Goal: Transaction & Acquisition: Purchase product/service

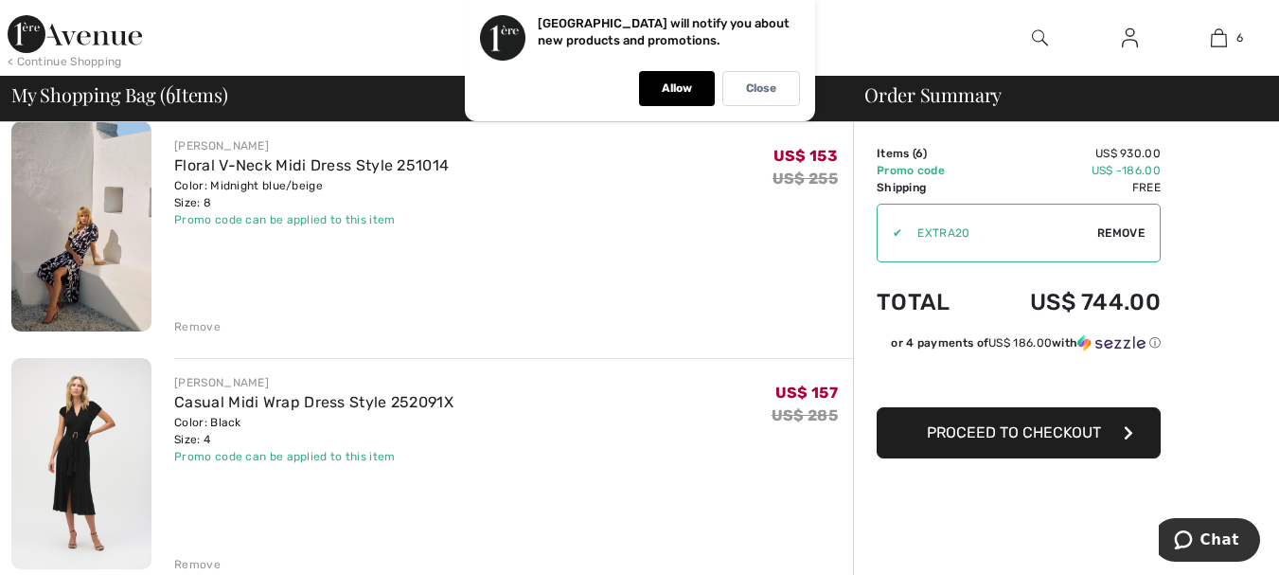
scroll to position [1136, 0]
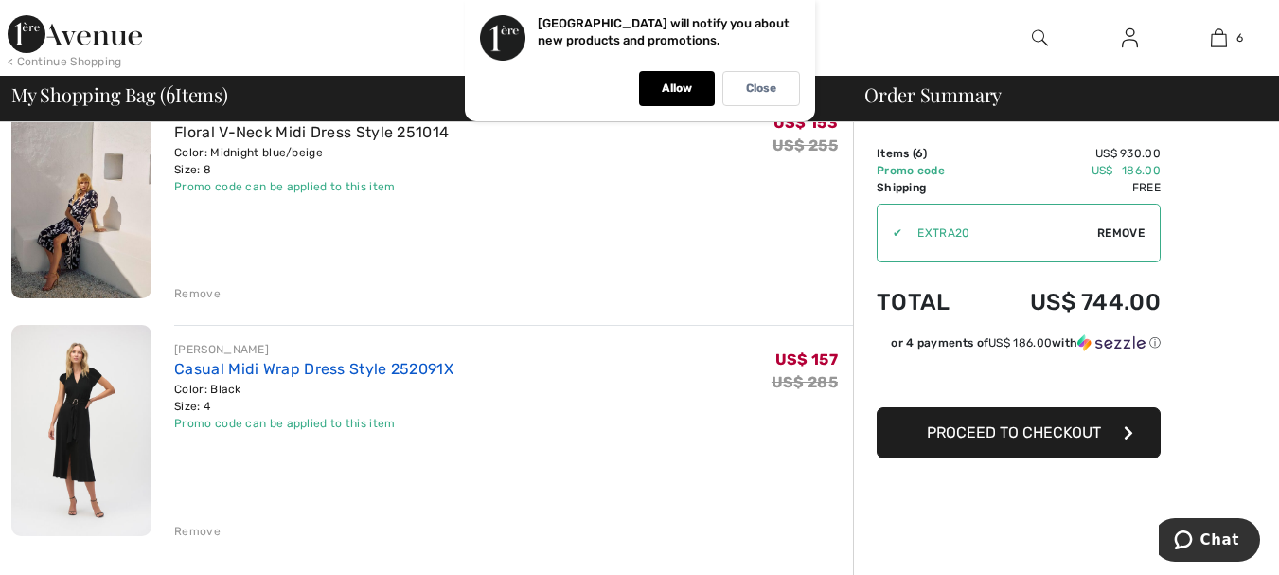
click at [365, 368] on link "Casual Midi Wrap Dress Style 252091X" at bounding box center [313, 369] width 279 height 18
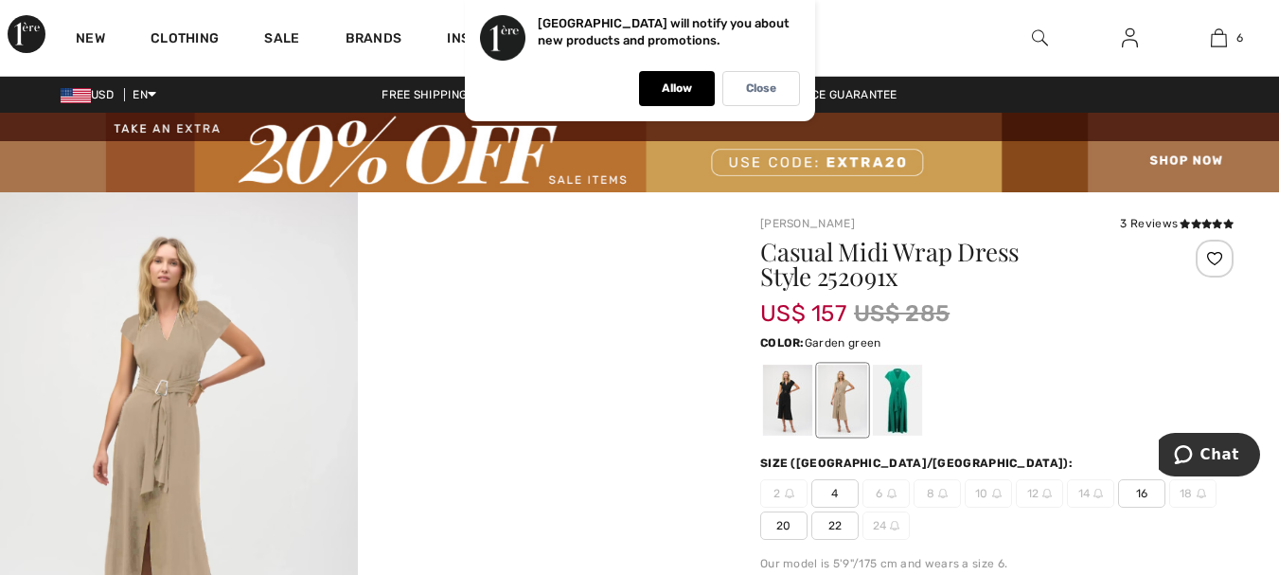
click at [892, 400] on div at bounding box center [897, 400] width 49 height 71
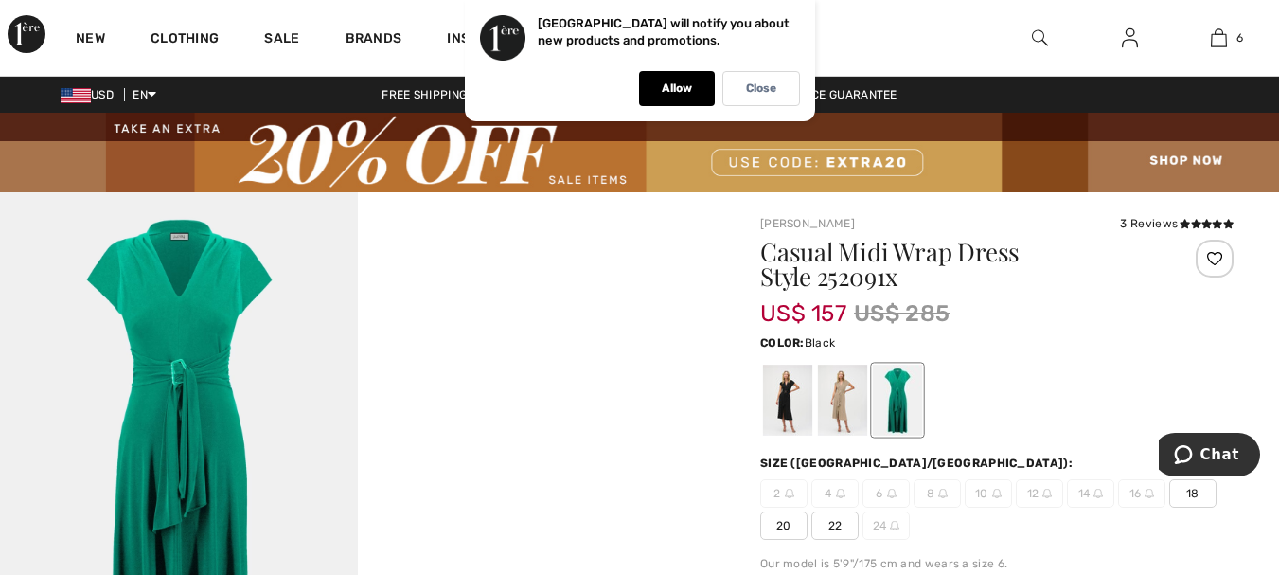
click at [763, 399] on div at bounding box center [787, 400] width 49 height 71
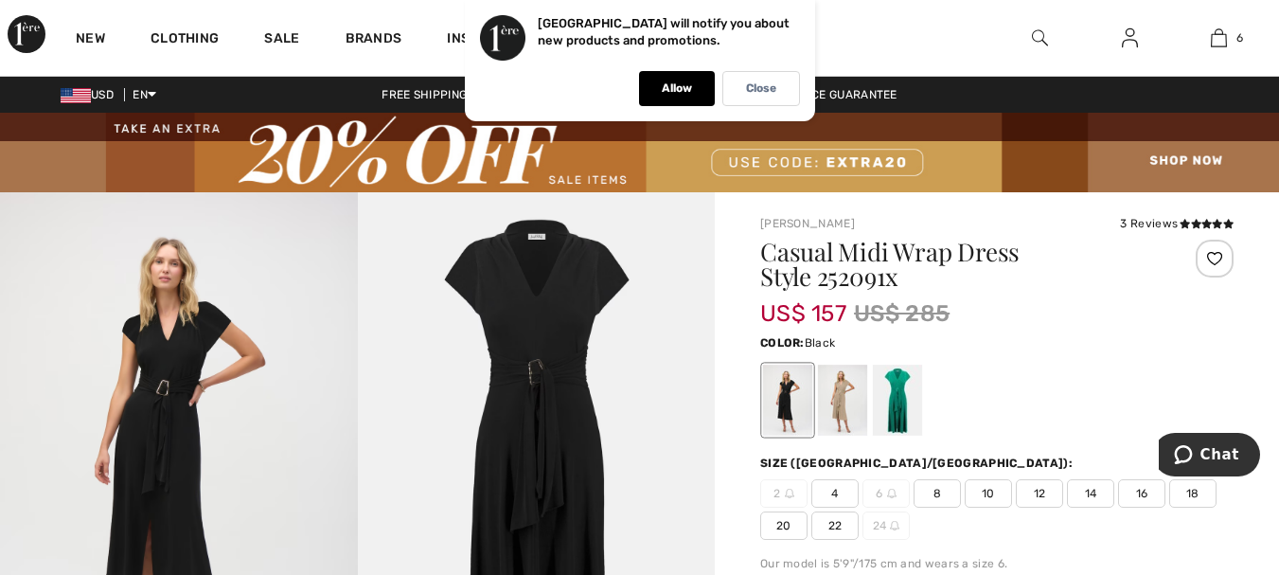
click at [929, 493] on span "8" at bounding box center [936, 493] width 47 height 28
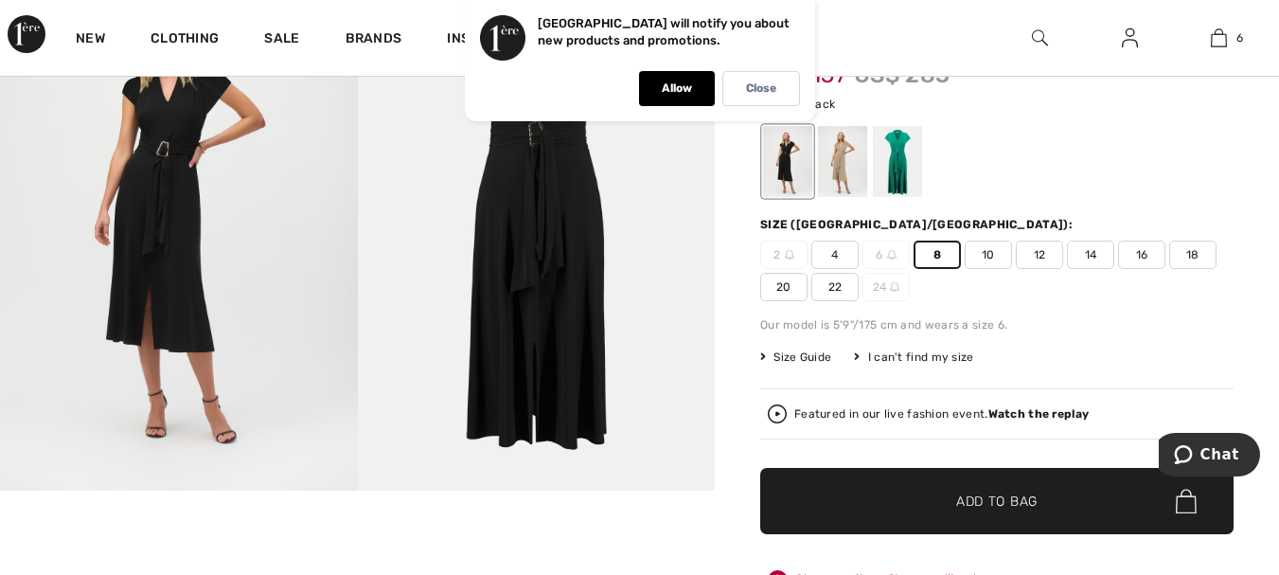
scroll to position [284, 0]
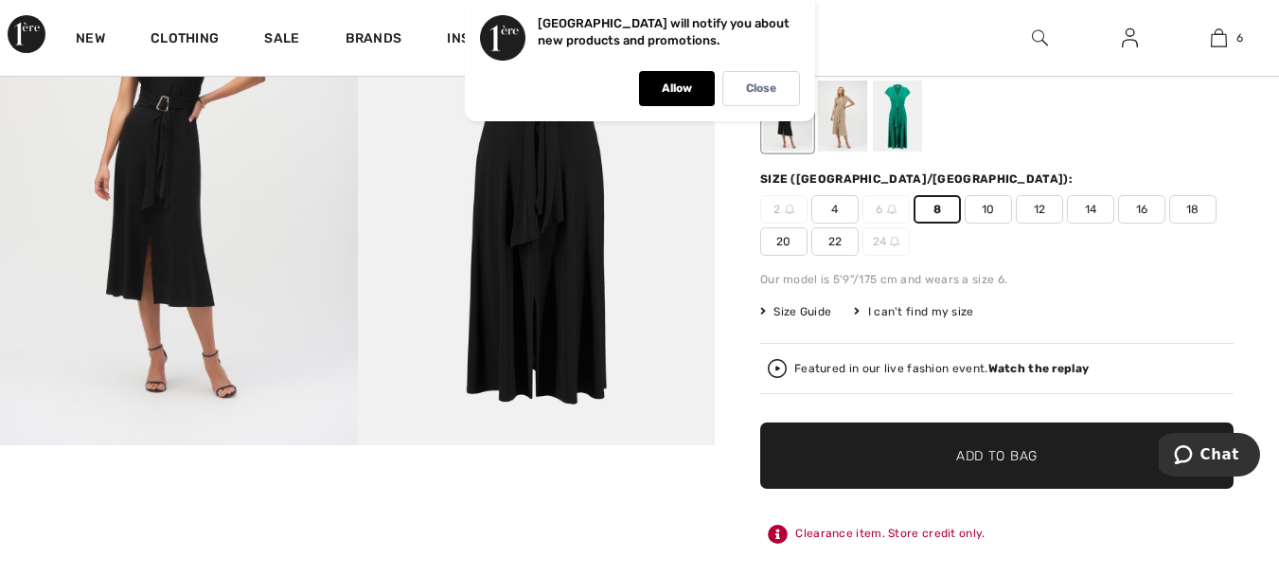
click at [953, 455] on span "✔ Added to Bag" at bounding box center [968, 456] width 115 height 20
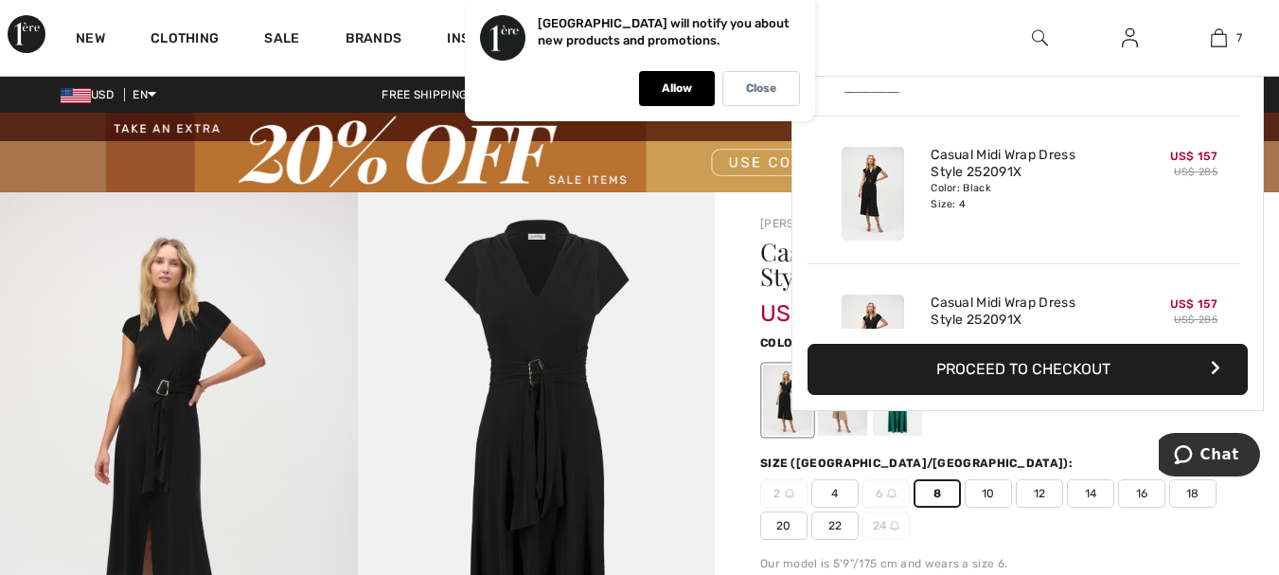
scroll to position [797, 0]
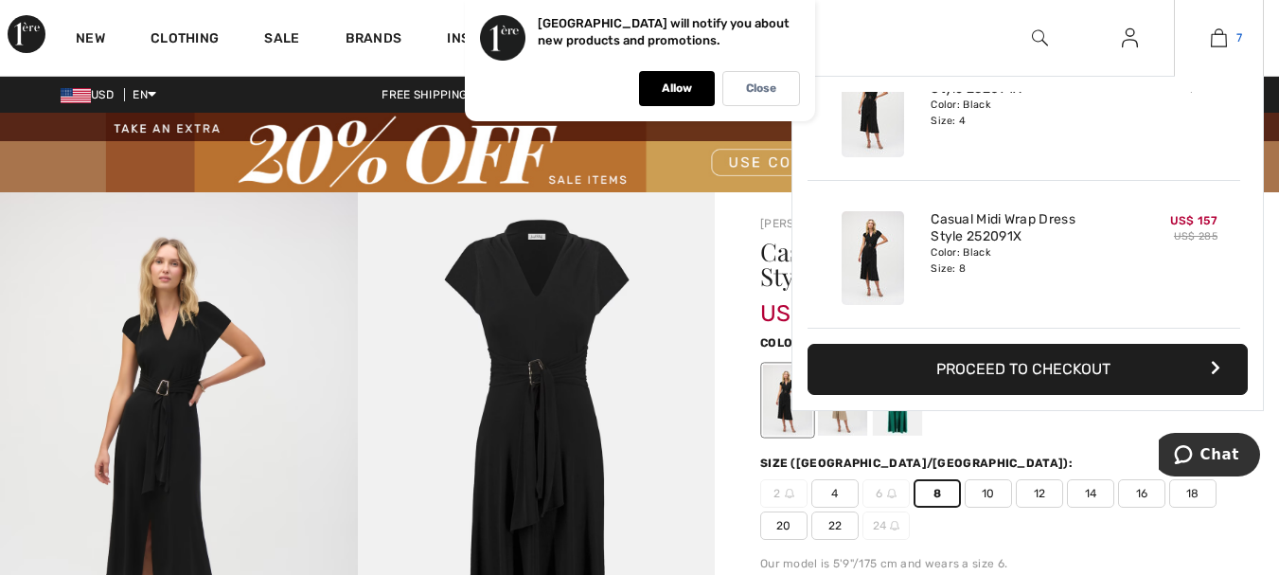
click at [1220, 40] on img at bounding box center [1219, 38] width 16 height 23
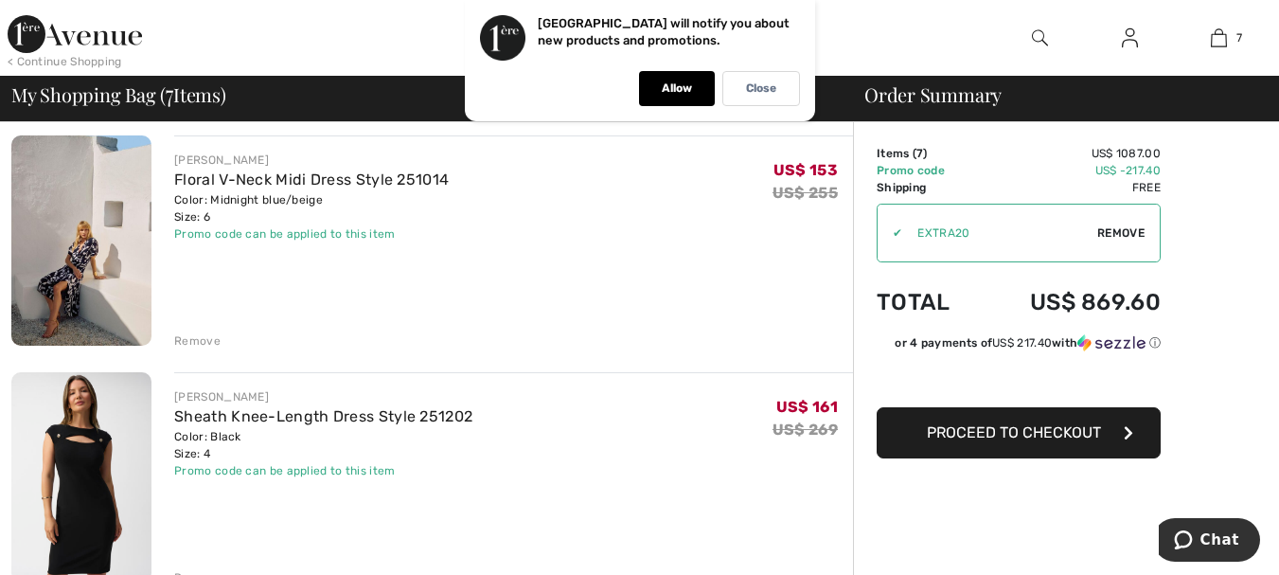
scroll to position [284, 0]
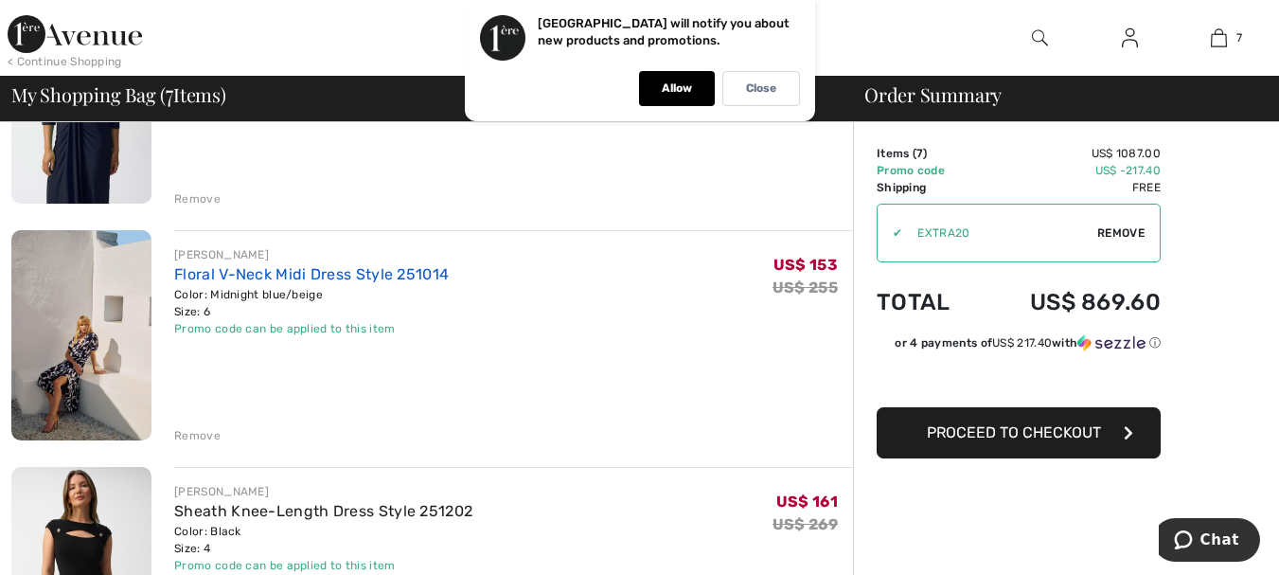
click at [354, 275] on link "Floral V-Neck Midi Dress Style 251014" at bounding box center [311, 274] width 275 height 18
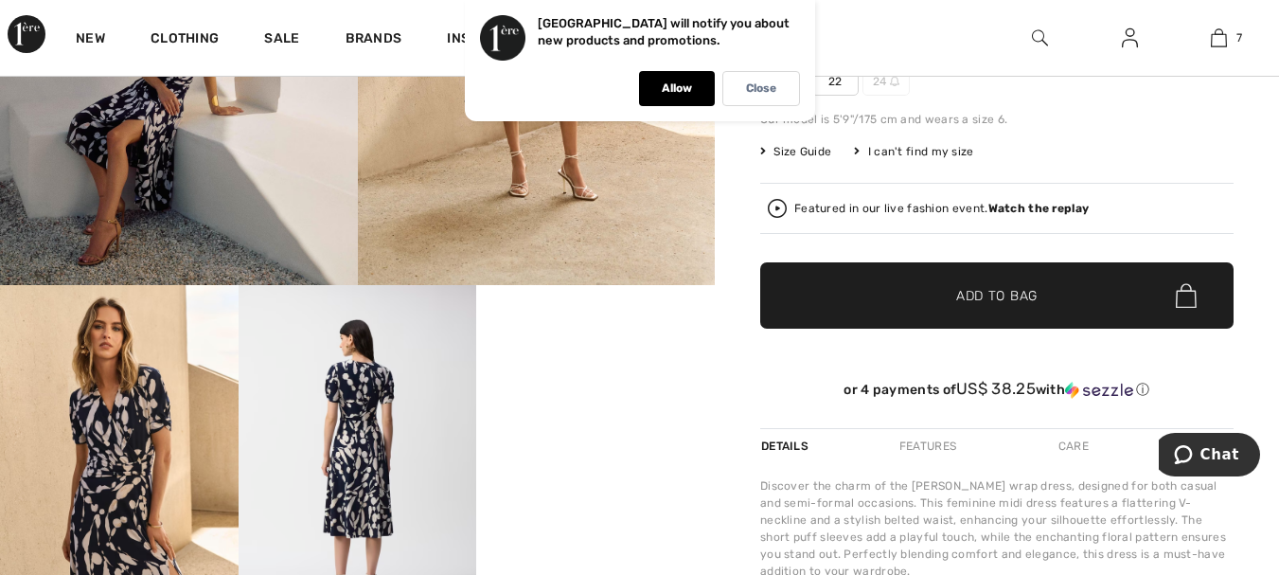
scroll to position [472, 0]
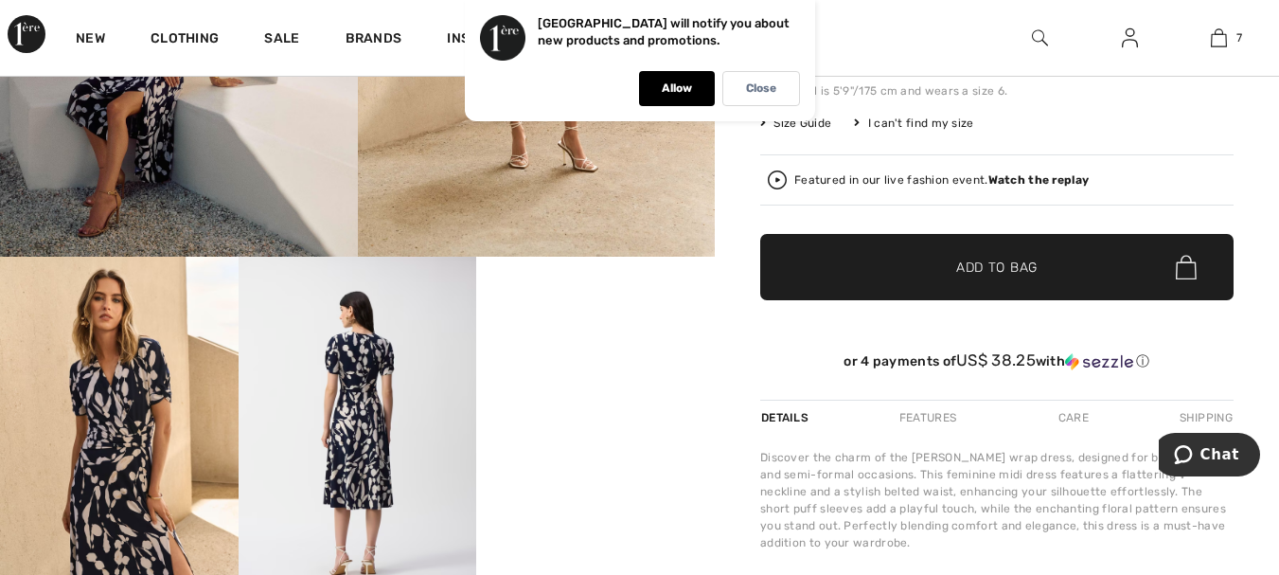
click at [594, 376] on video "Your browser does not support the video tag." at bounding box center [595, 316] width 239 height 119
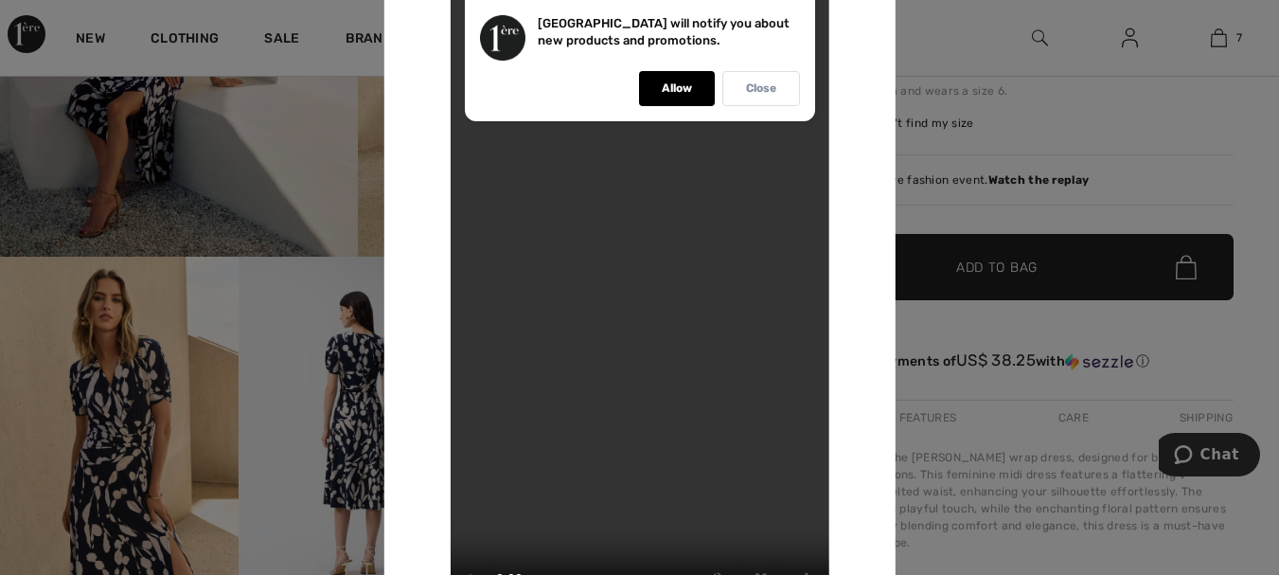
click at [755, 88] on p "Close" at bounding box center [761, 88] width 30 height 14
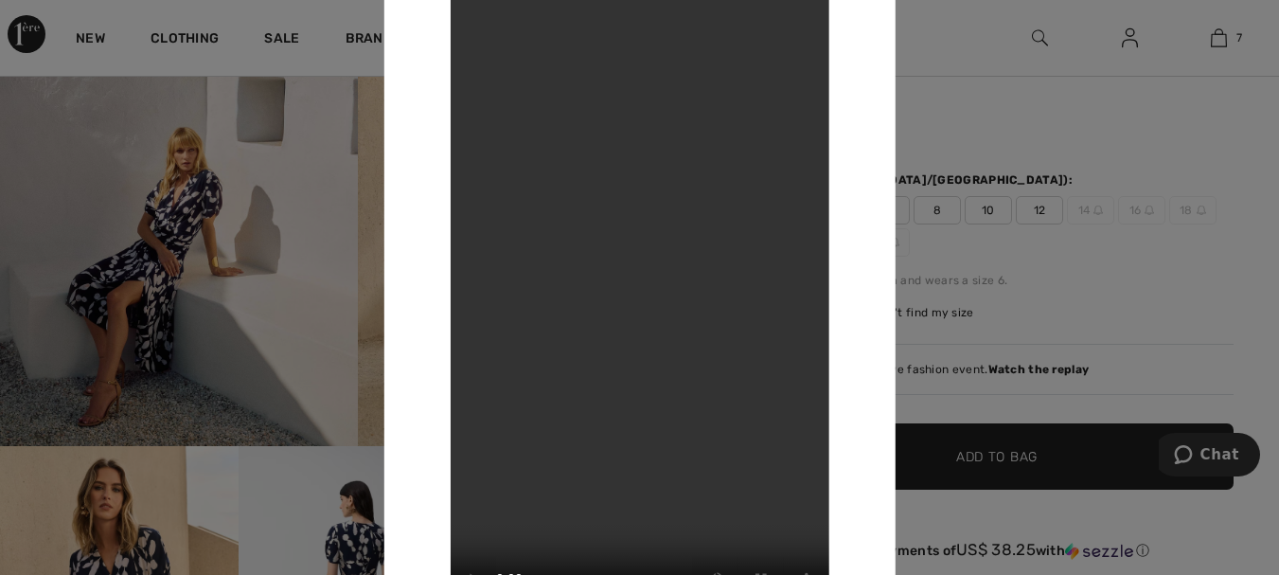
scroll to position [280, 0]
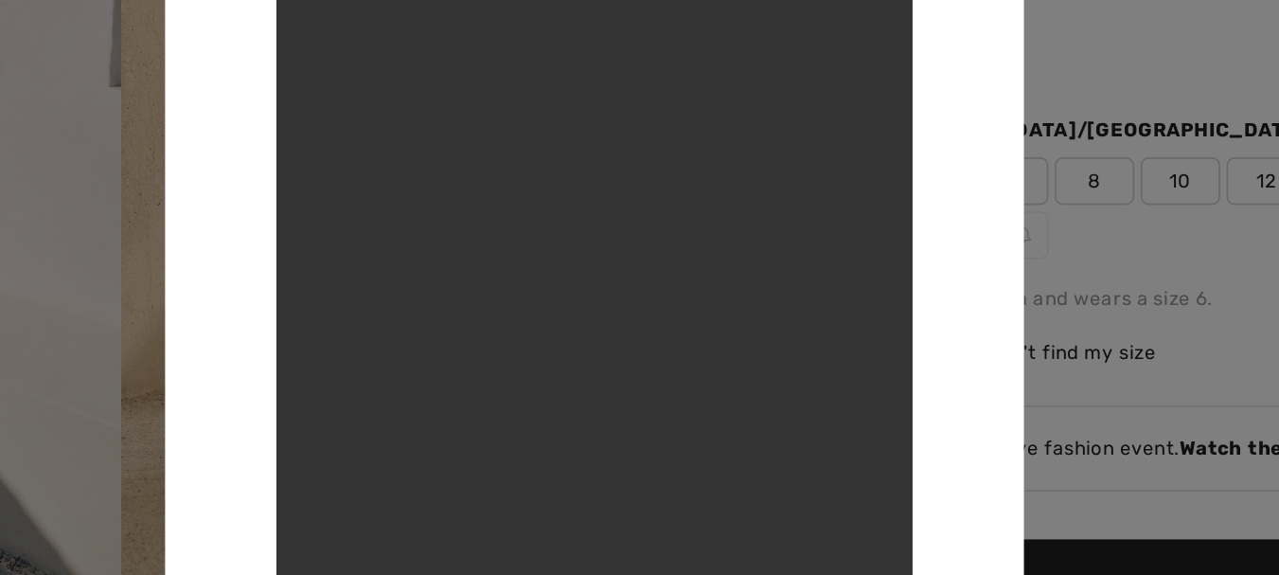
click at [971, 156] on div at bounding box center [639, 287] width 1279 height 575
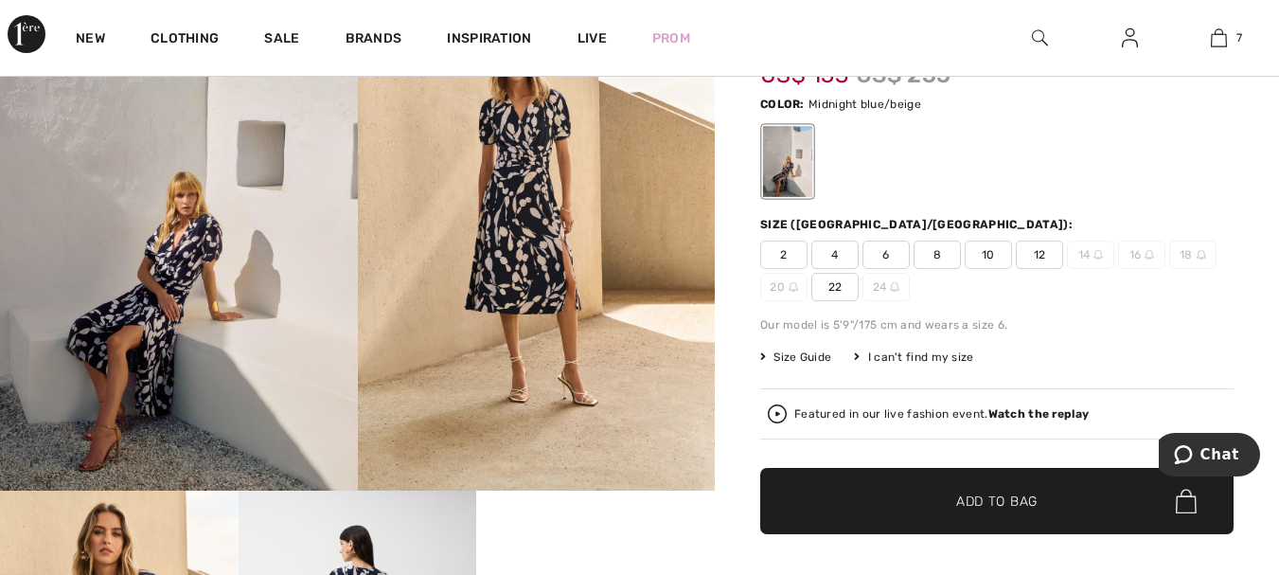
scroll to position [230, 0]
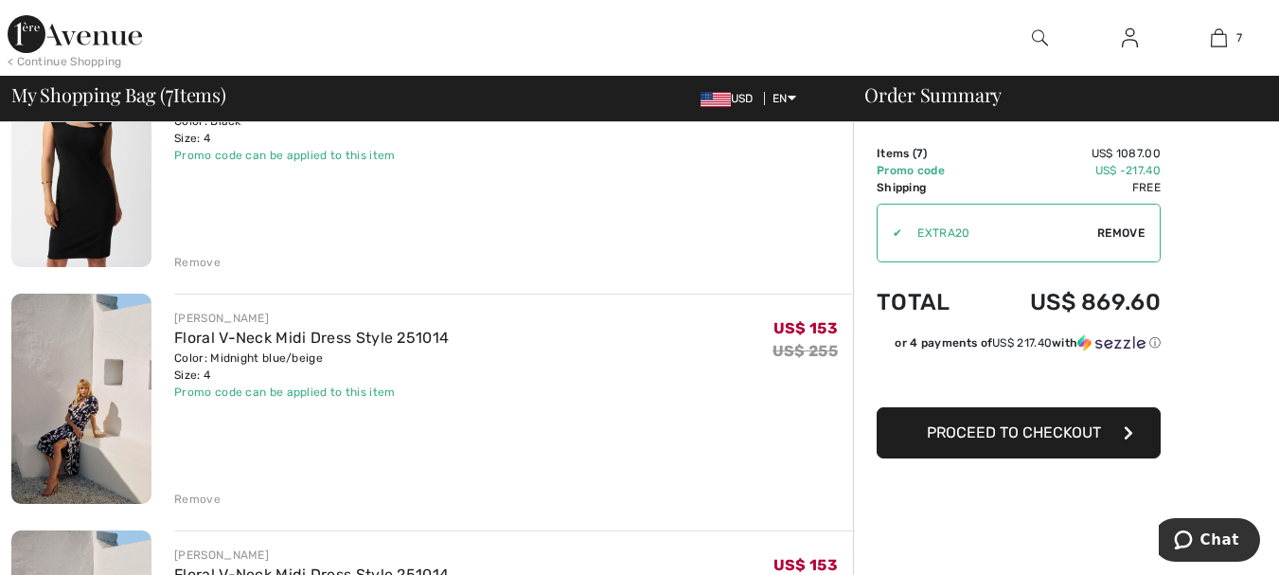
scroll to position [663, 0]
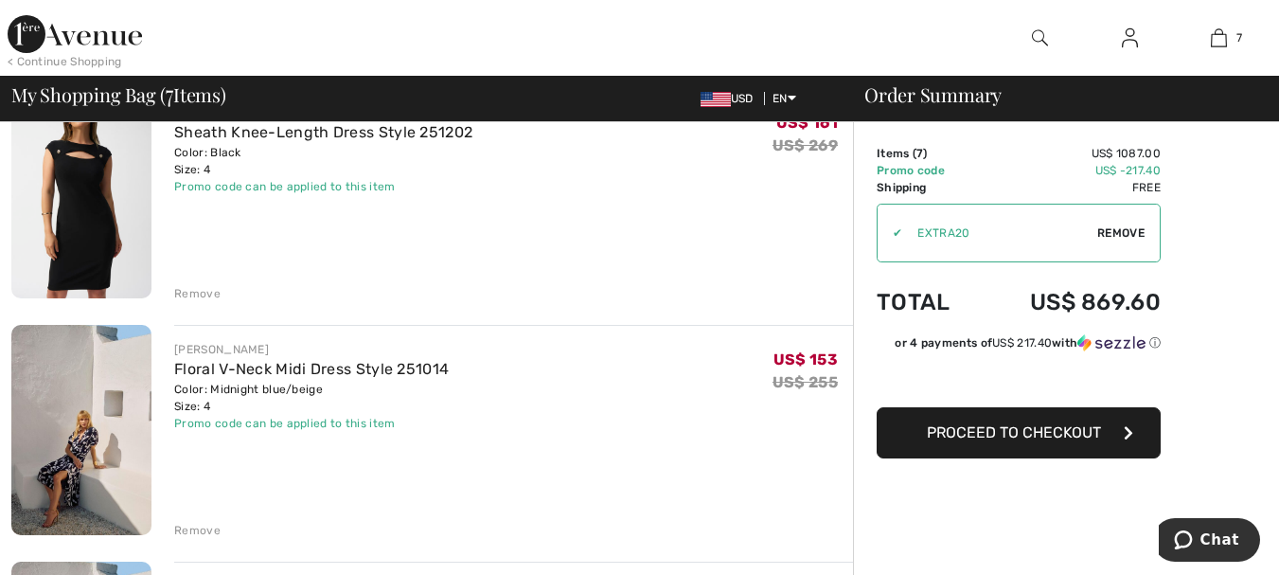
click at [186, 529] on div "Remove" at bounding box center [197, 530] width 46 height 17
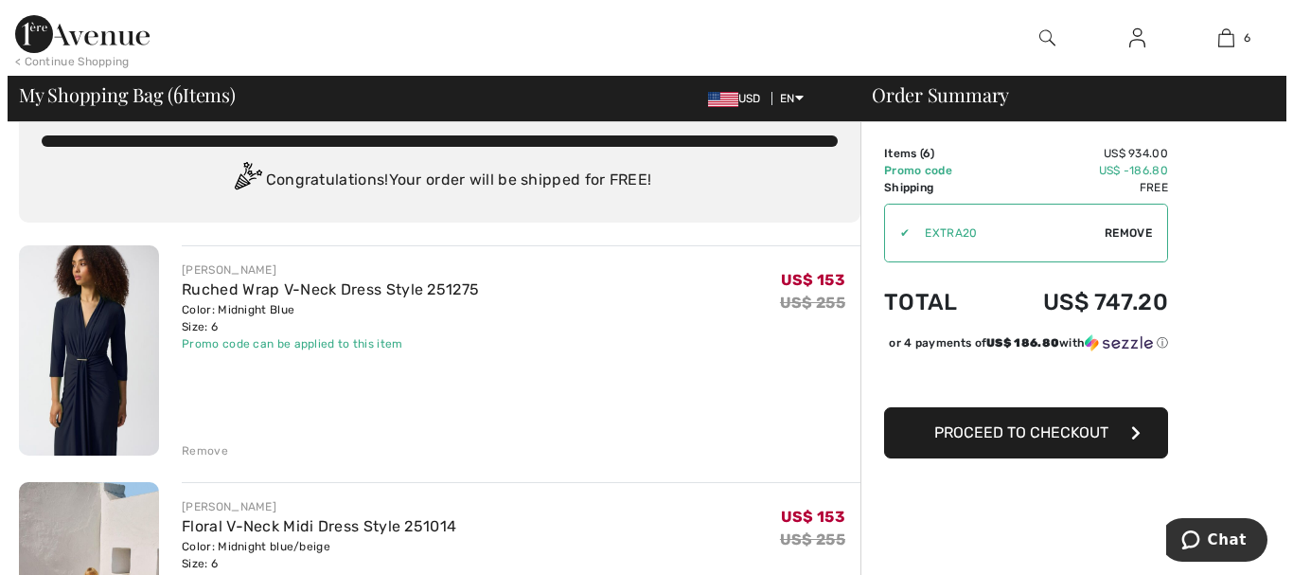
scroll to position [0, 0]
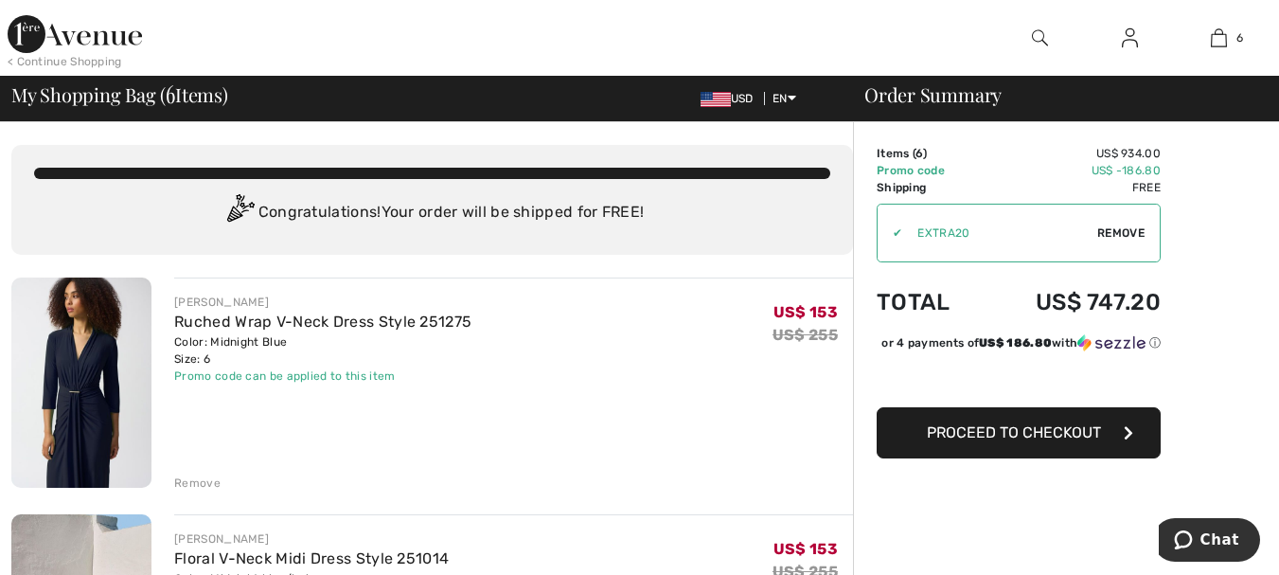
click at [1036, 34] on img at bounding box center [1040, 38] width 16 height 23
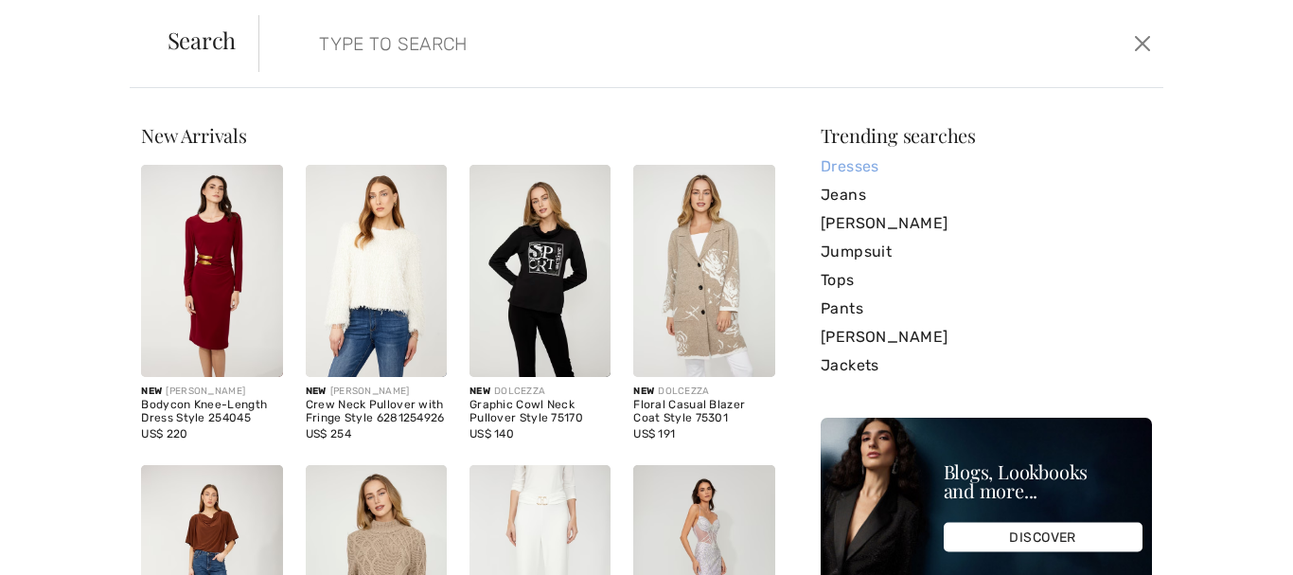
click at [848, 167] on link "Dresses" at bounding box center [986, 166] width 331 height 28
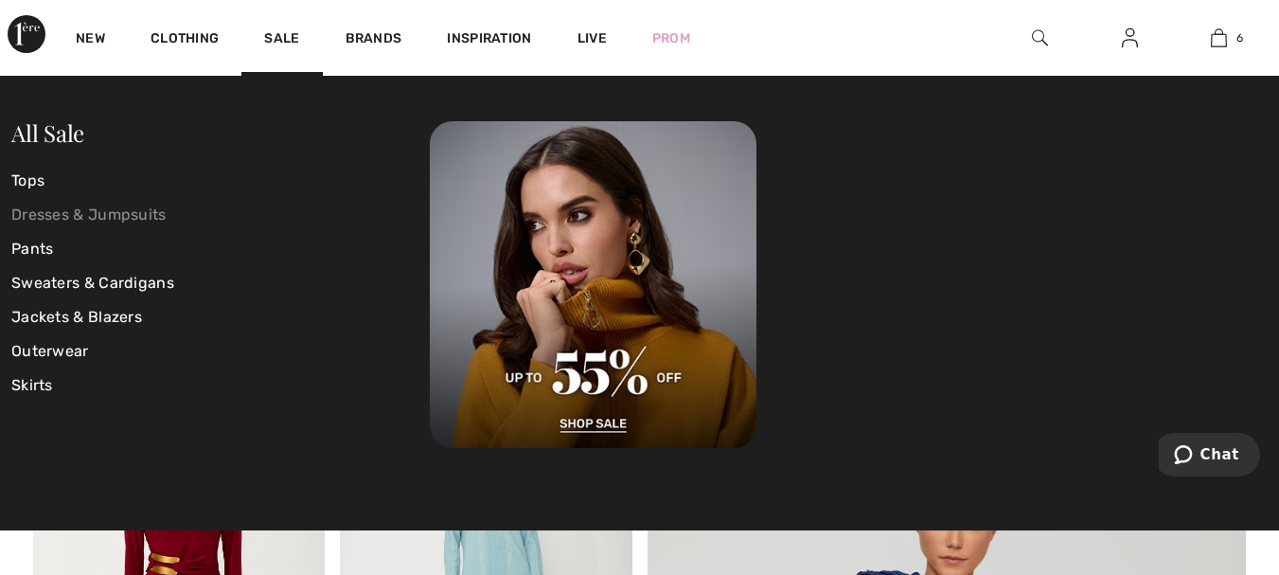
click at [96, 204] on link "Dresses & Jumpsuits" at bounding box center [220, 215] width 418 height 34
